Goal: Find specific page/section: Find specific page/section

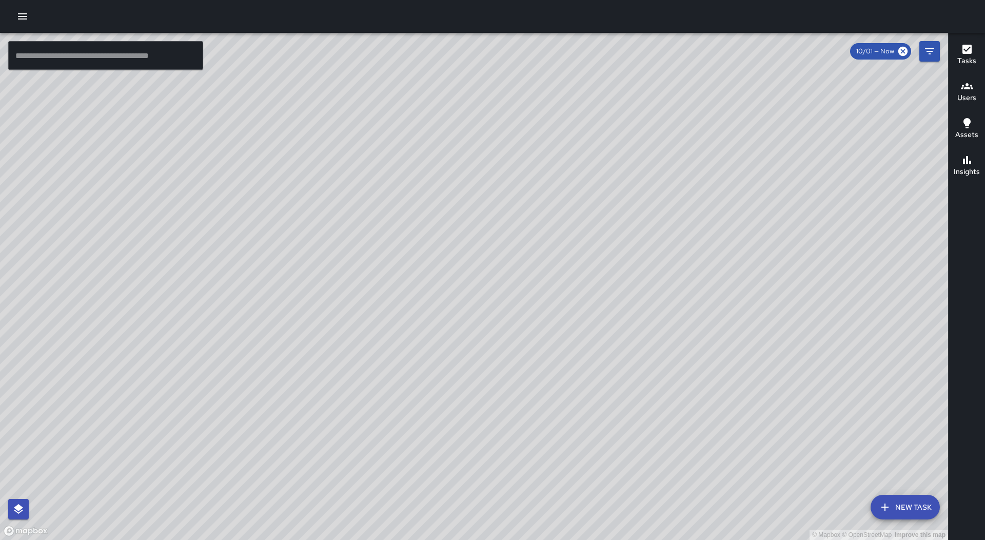
click at [17, 13] on icon "button" at bounding box center [22, 16] width 12 height 12
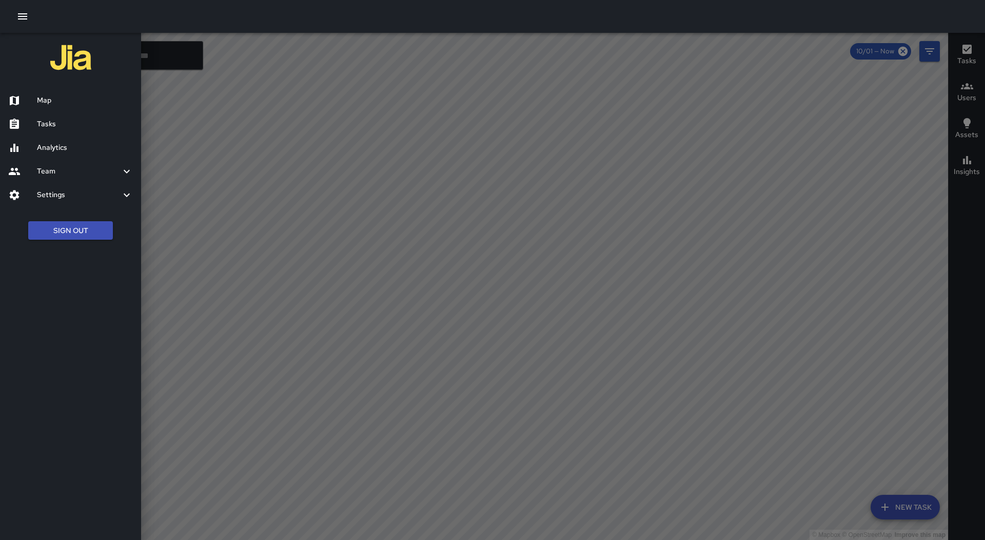
click at [40, 122] on h6 "Tasks" at bounding box center [85, 123] width 96 height 11
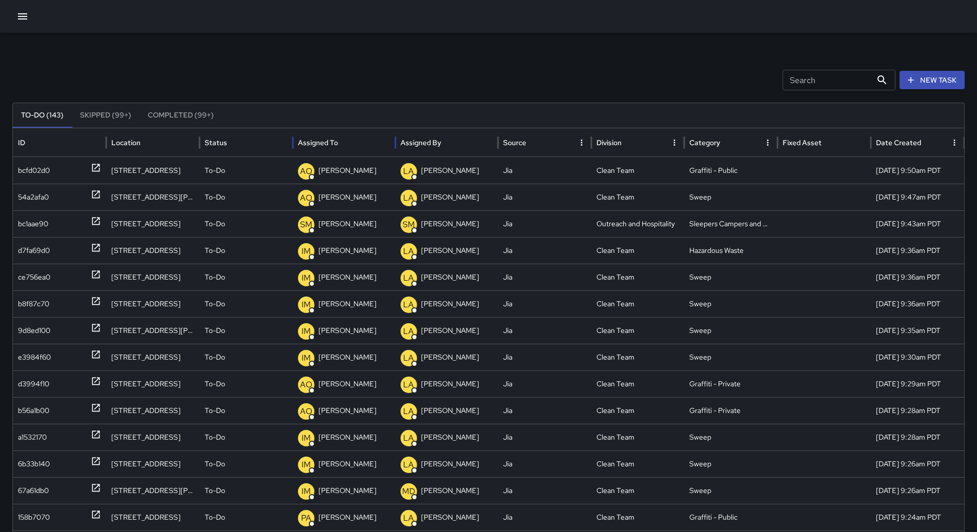
click at [339, 149] on div at bounding box center [339, 142] width 0 height 14
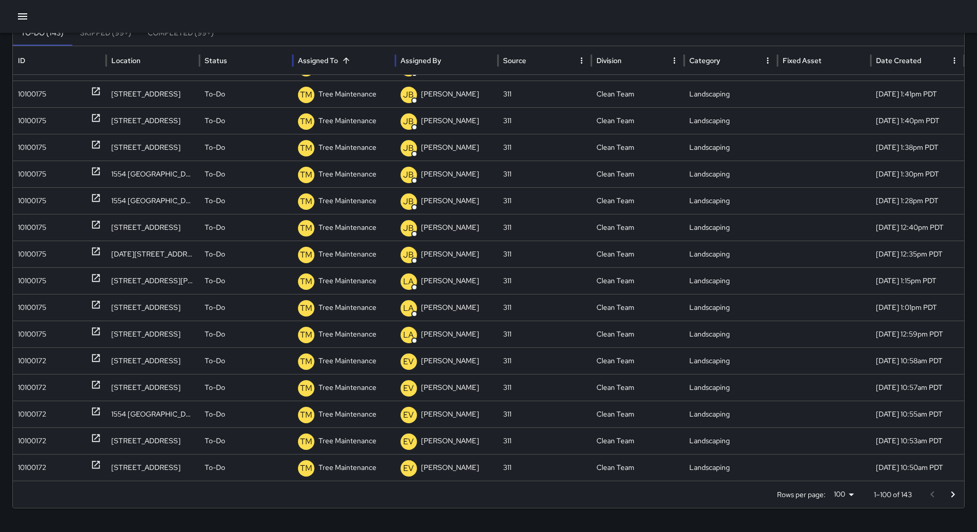
scroll to position [83, 0]
click at [959, 491] on icon "Go to next page" at bounding box center [953, 493] width 12 height 12
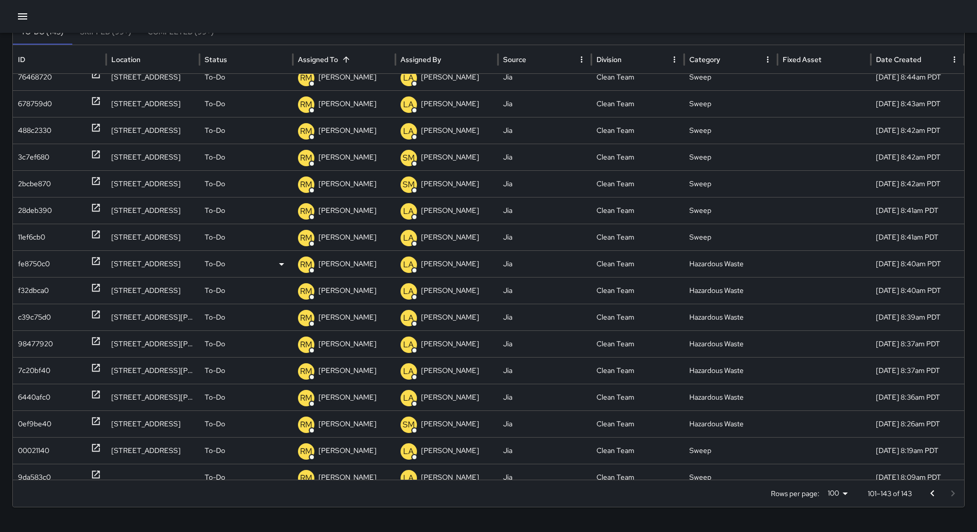
scroll to position [383, 0]
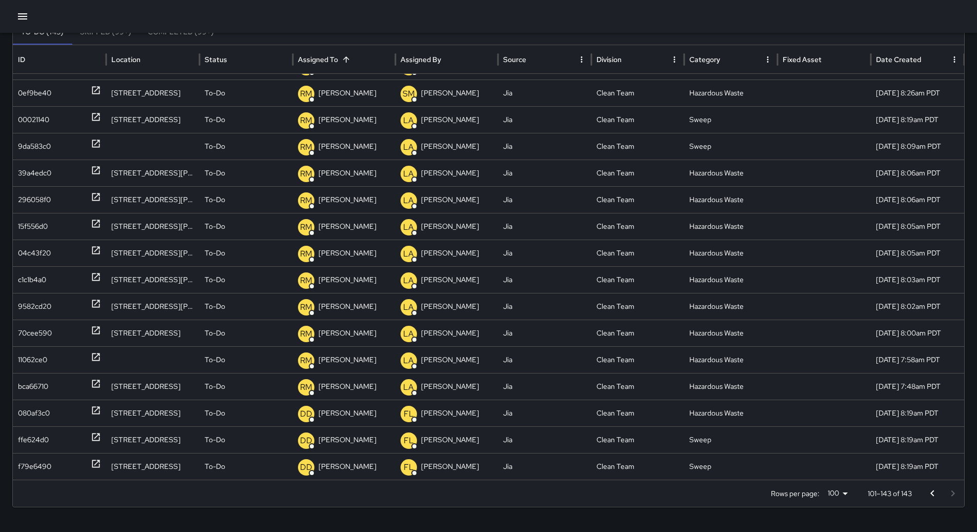
click at [27, 16] on icon "button" at bounding box center [22, 16] width 9 height 6
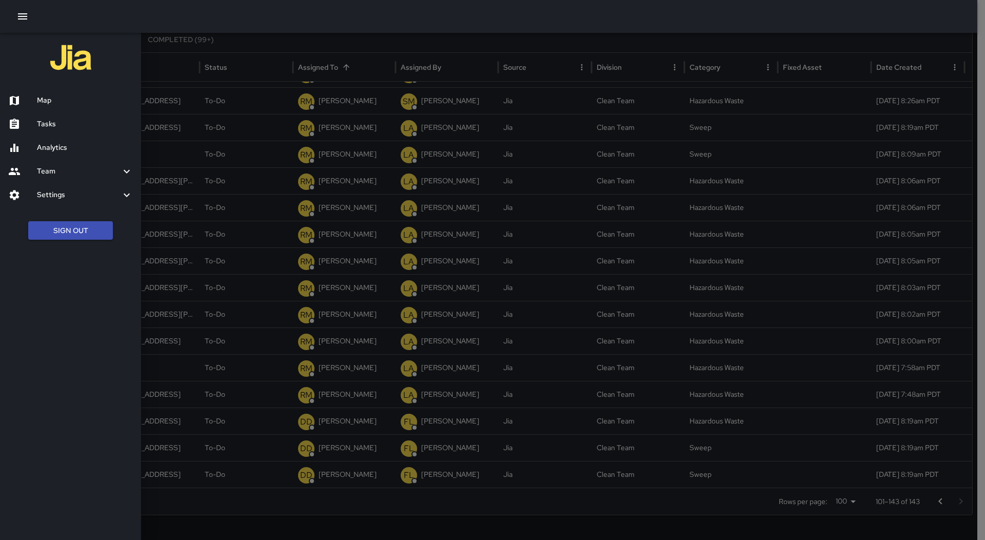
click at [64, 92] on div "Map" at bounding box center [70, 101] width 141 height 24
